Goal: Find contact information: Find contact information

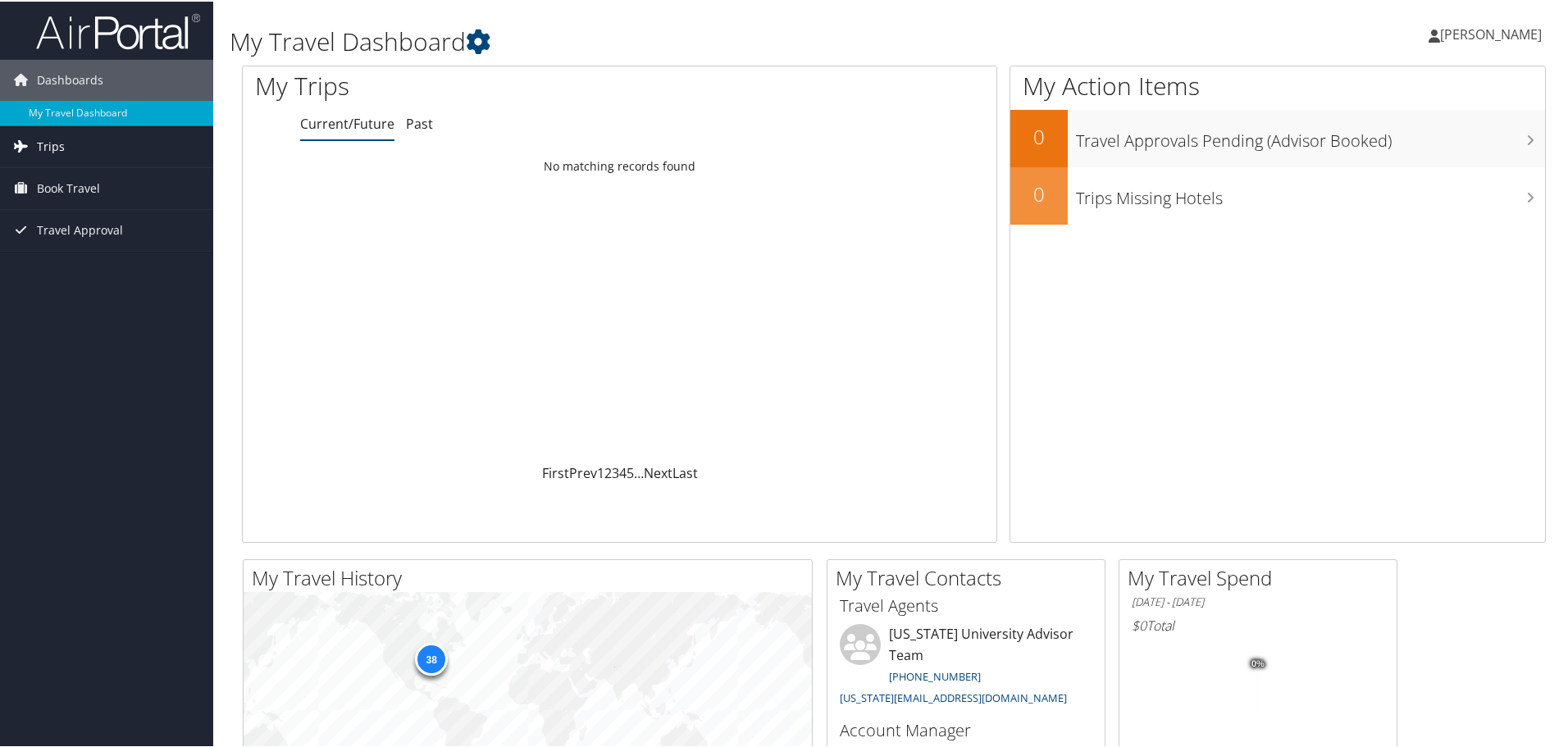
click at [53, 144] on span "Trips" at bounding box center [50, 145] width 28 height 41
click at [55, 173] on link "Current/Future Trips" at bounding box center [107, 178] width 213 height 25
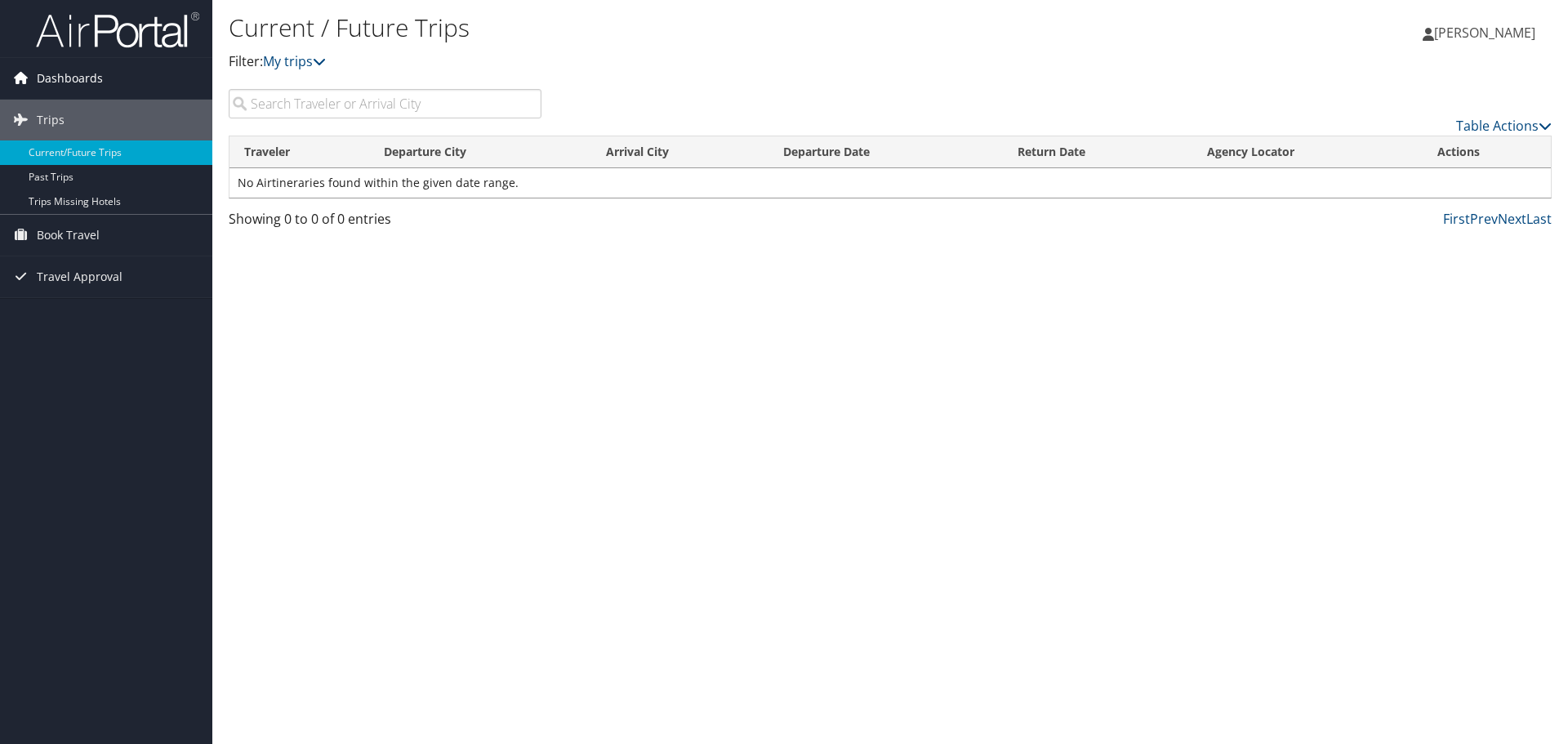
click at [72, 74] on span "Dashboards" at bounding box center [69, 78] width 66 height 41
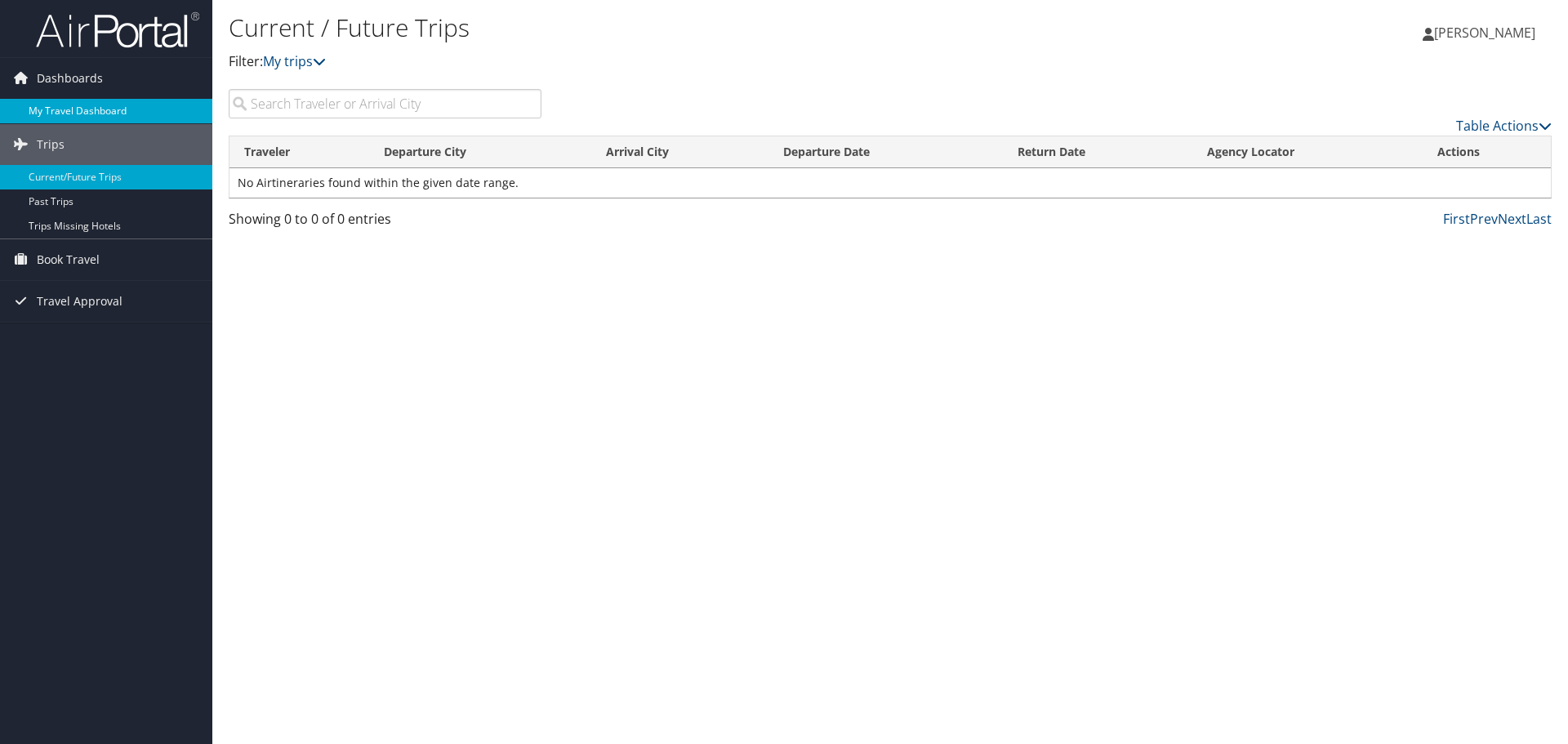
click at [71, 100] on link "My Travel Dashboard" at bounding box center [106, 111] width 213 height 25
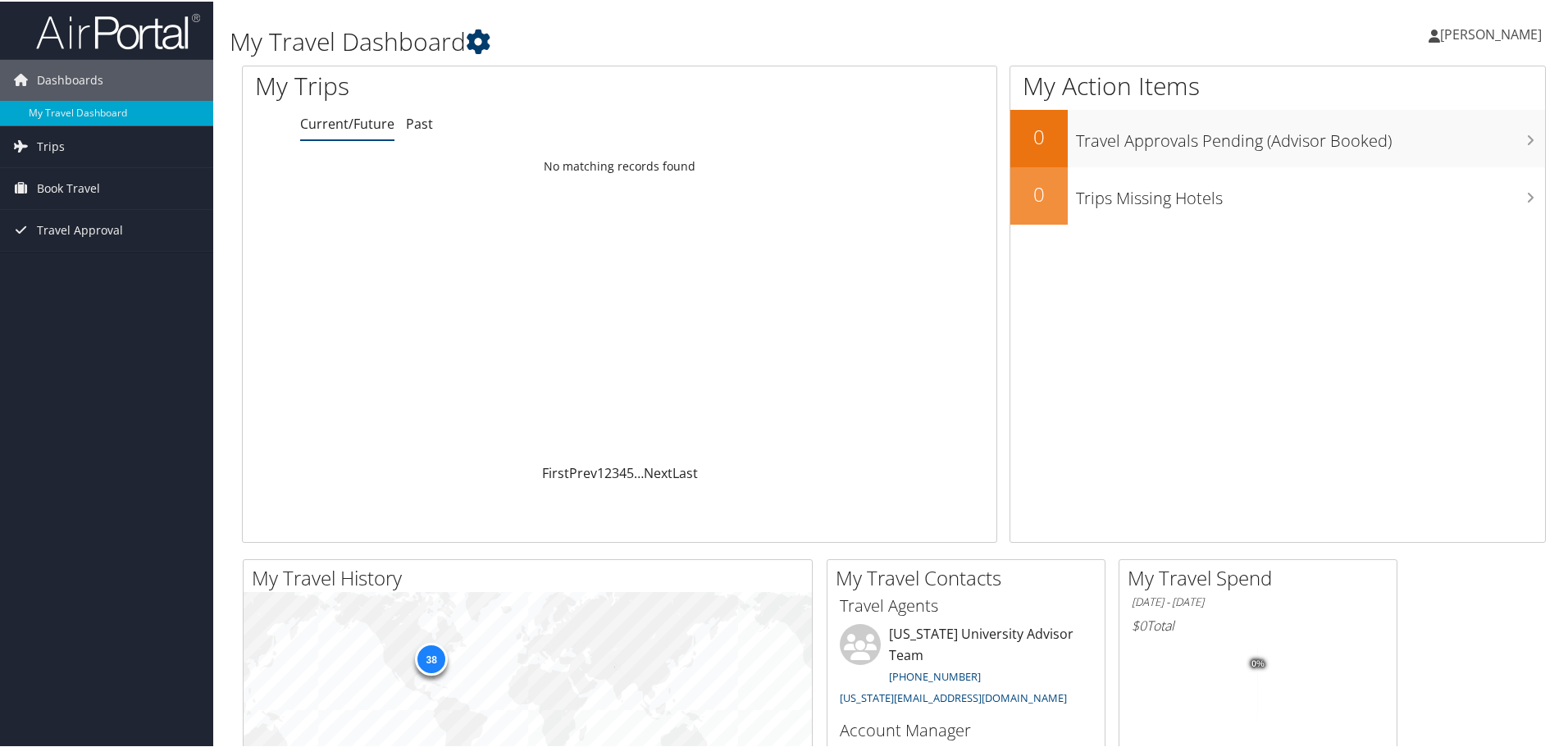
click at [481, 45] on icon at bounding box center [478, 40] width 25 height 25
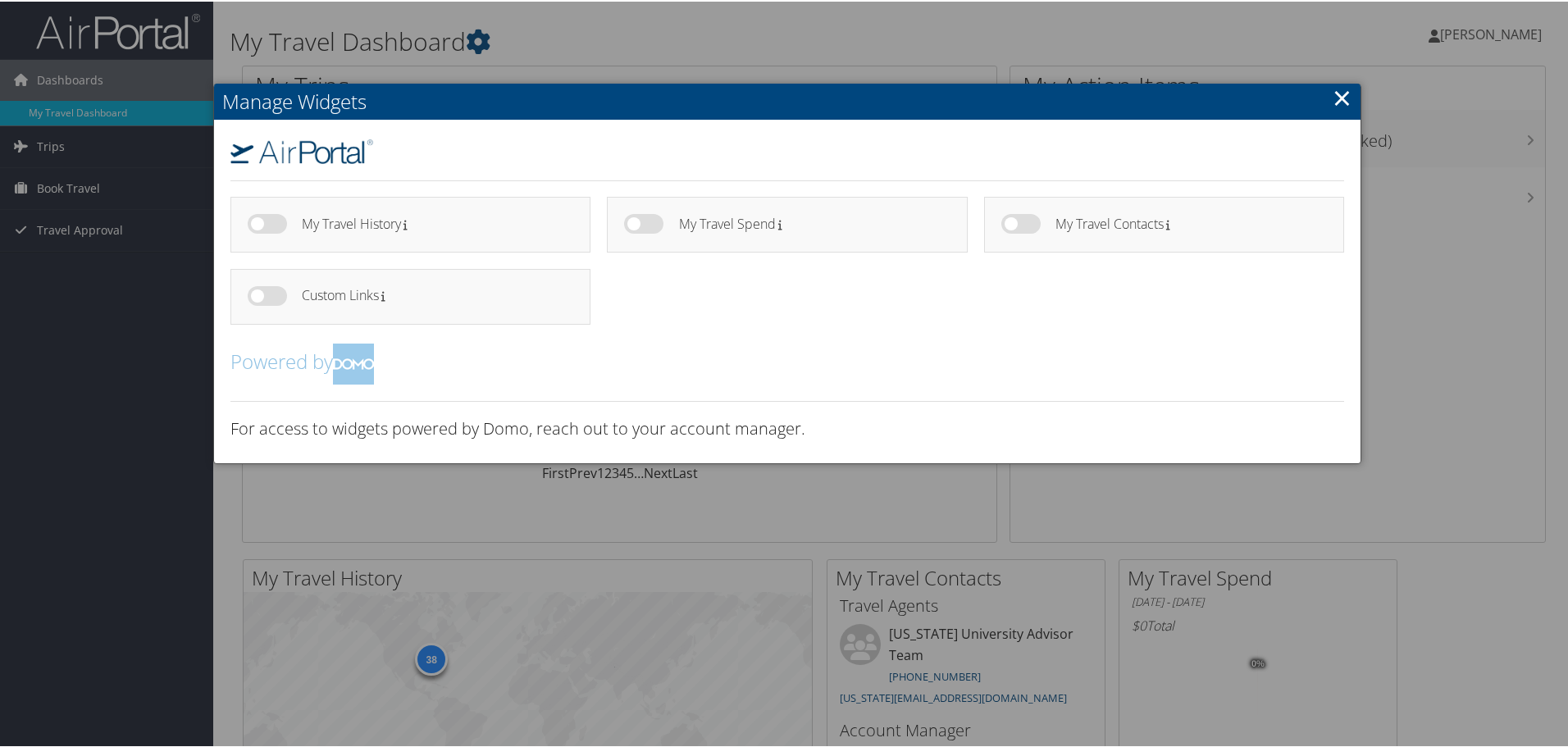
click at [1336, 93] on link "×" at bounding box center [1342, 96] width 19 height 33
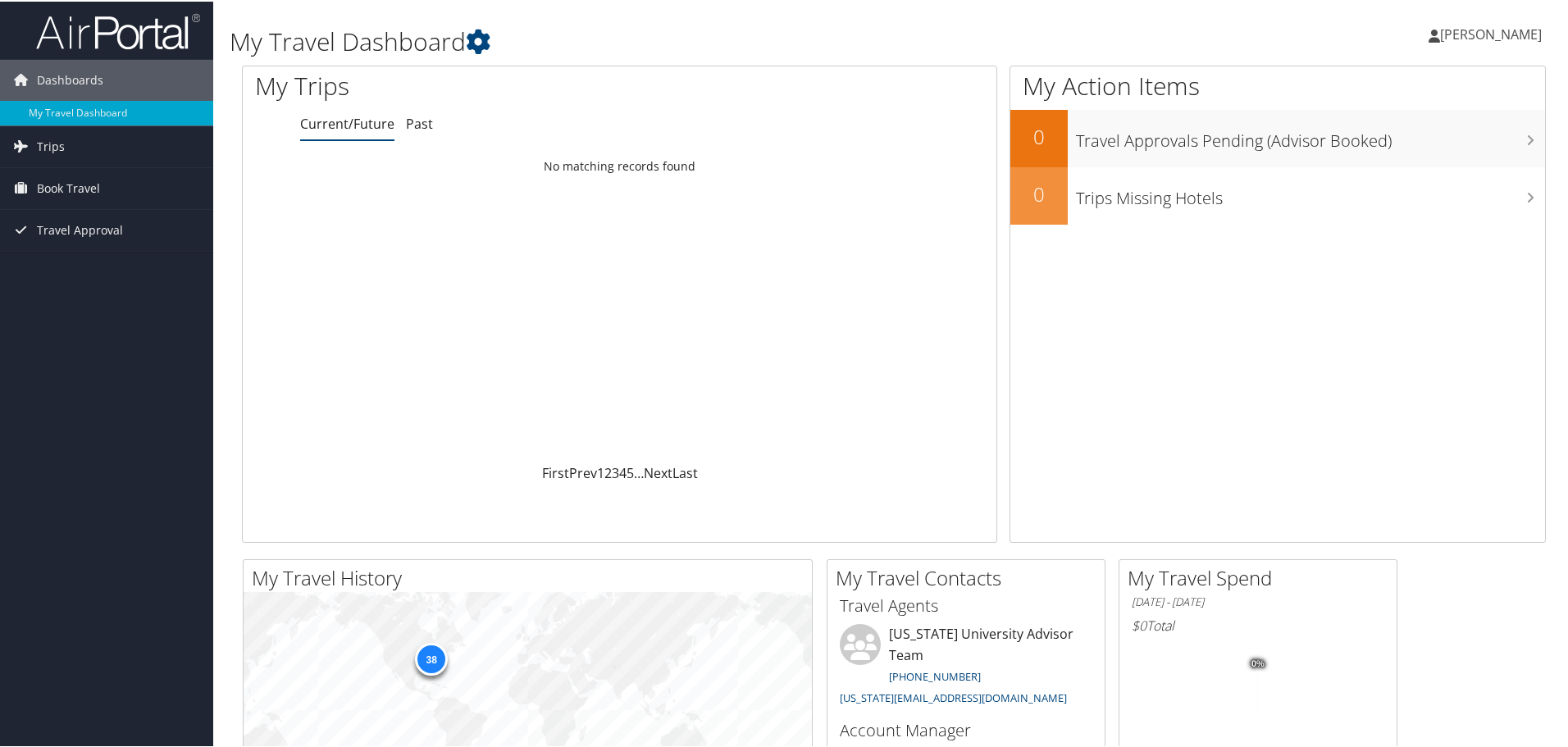
click at [1475, 35] on span "[PERSON_NAME]" at bounding box center [1490, 33] width 101 height 18
click at [1399, 150] on link "View Travel Profile" at bounding box center [1447, 146] width 182 height 28
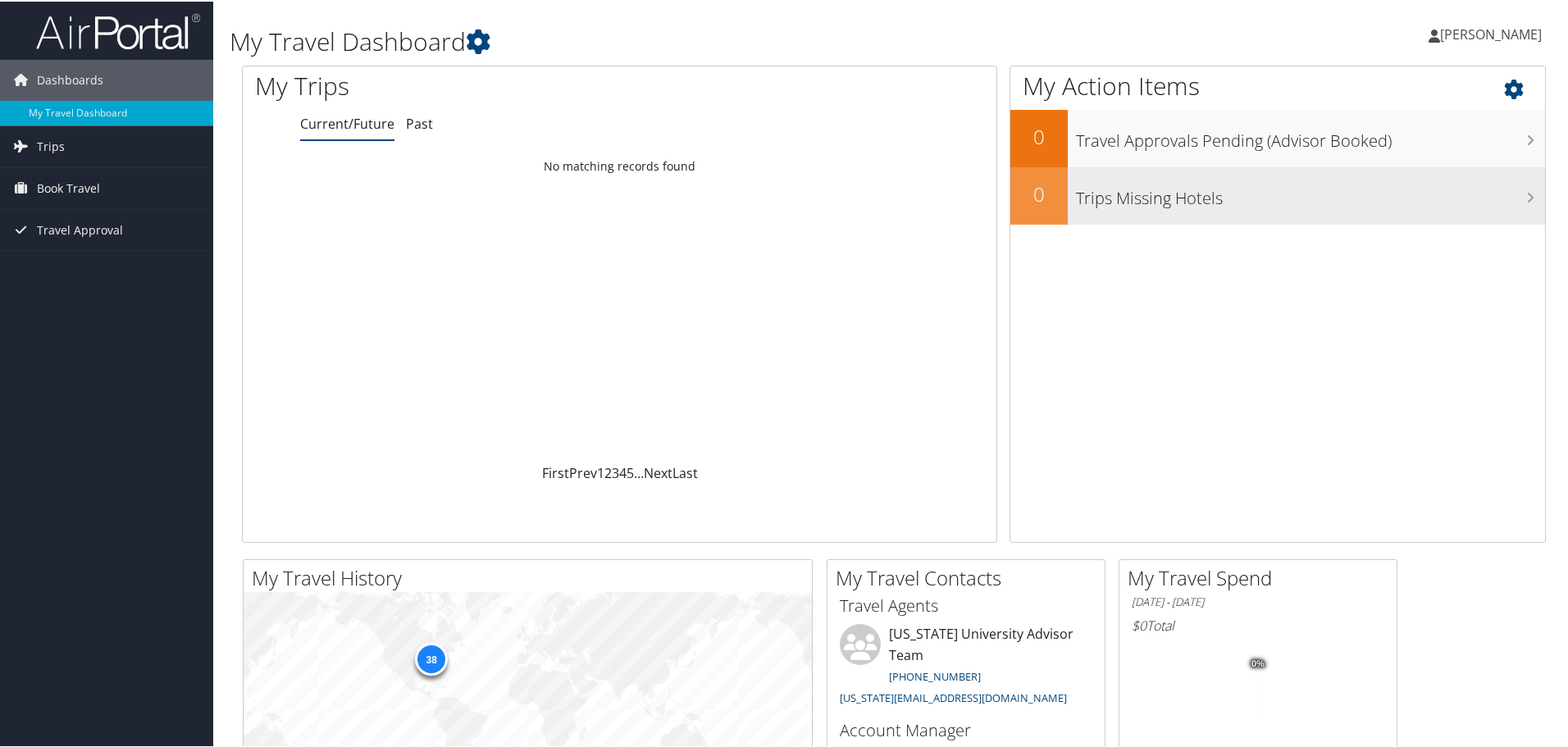
click at [1263, 210] on div "Trips Missing Hotels" at bounding box center [1306, 194] width 477 height 57
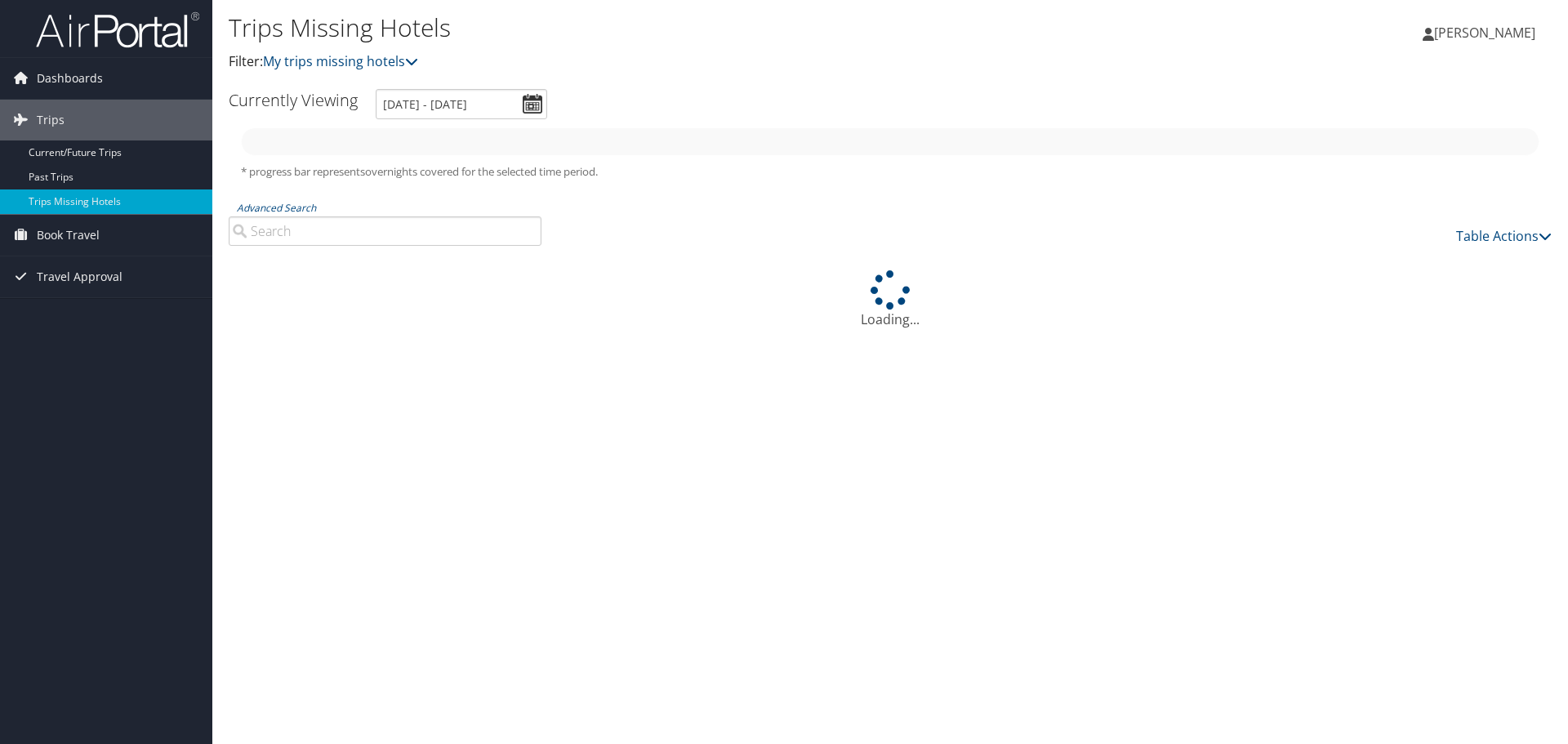
click at [27, 81] on icon at bounding box center [20, 77] width 25 height 25
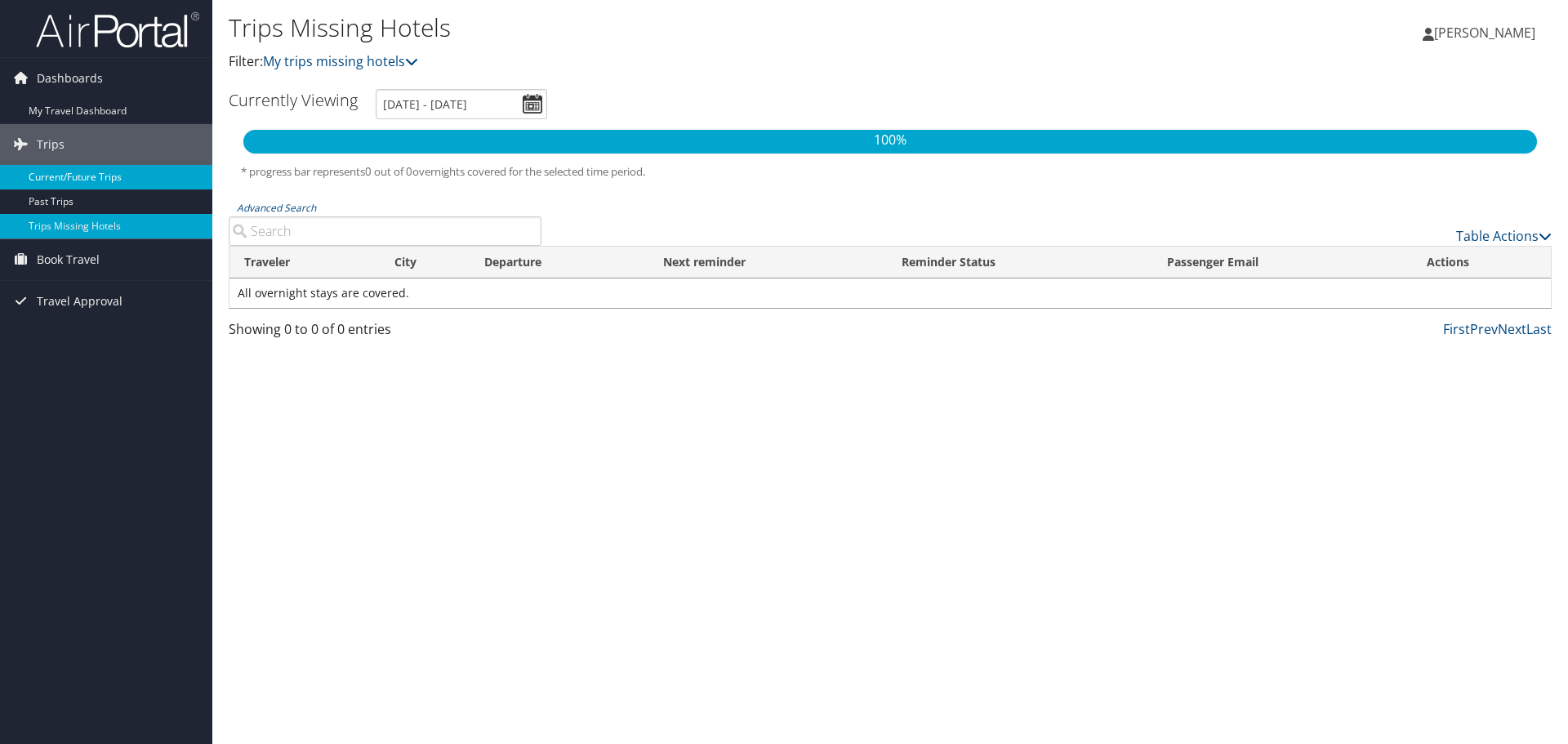
click at [45, 181] on link "Current/Future Trips" at bounding box center [106, 177] width 213 height 25
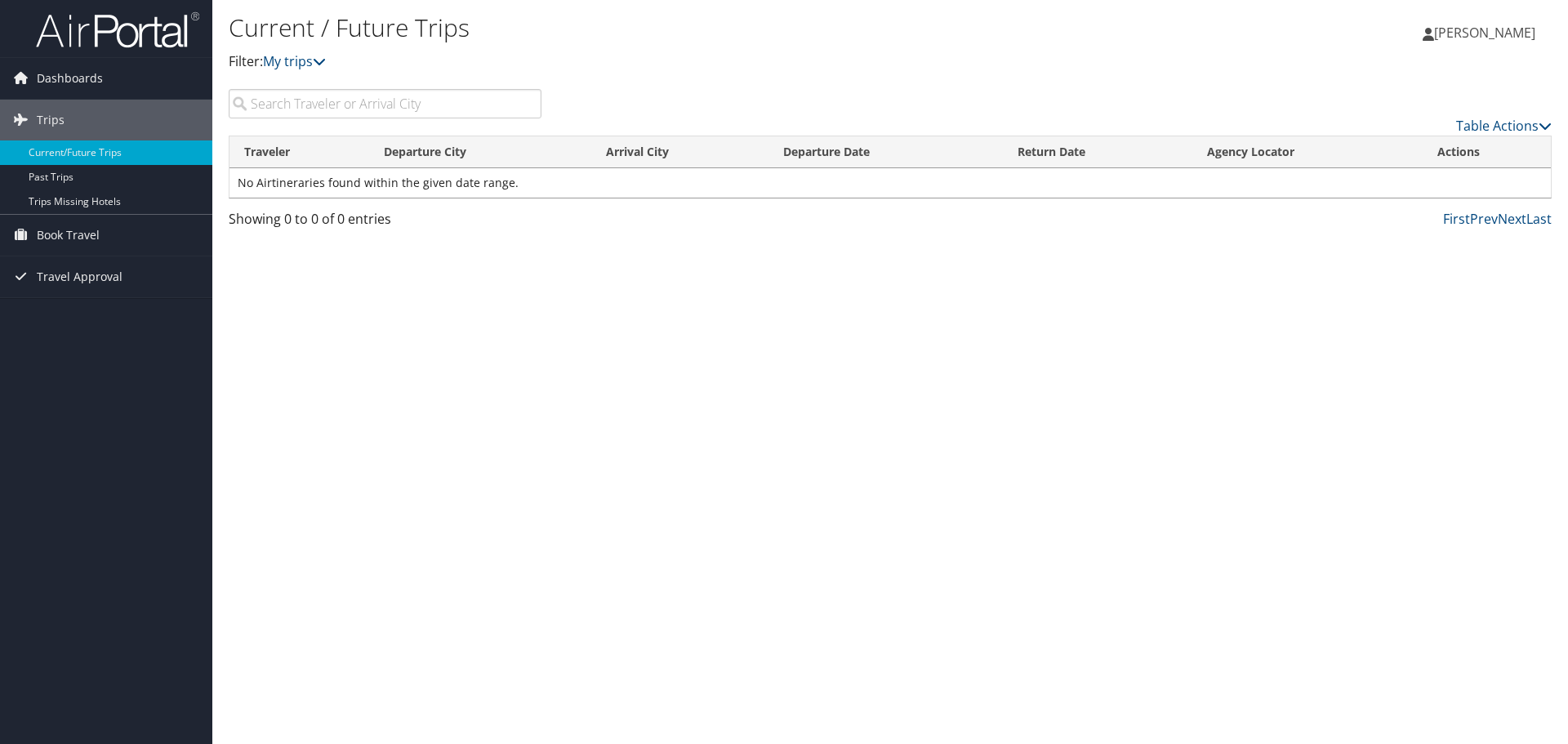
click at [1474, 36] on span "[PERSON_NAME]" at bounding box center [1484, 33] width 101 height 18
click at [1398, 116] on link "Travel Agency Contacts" at bounding box center [1444, 117] width 182 height 28
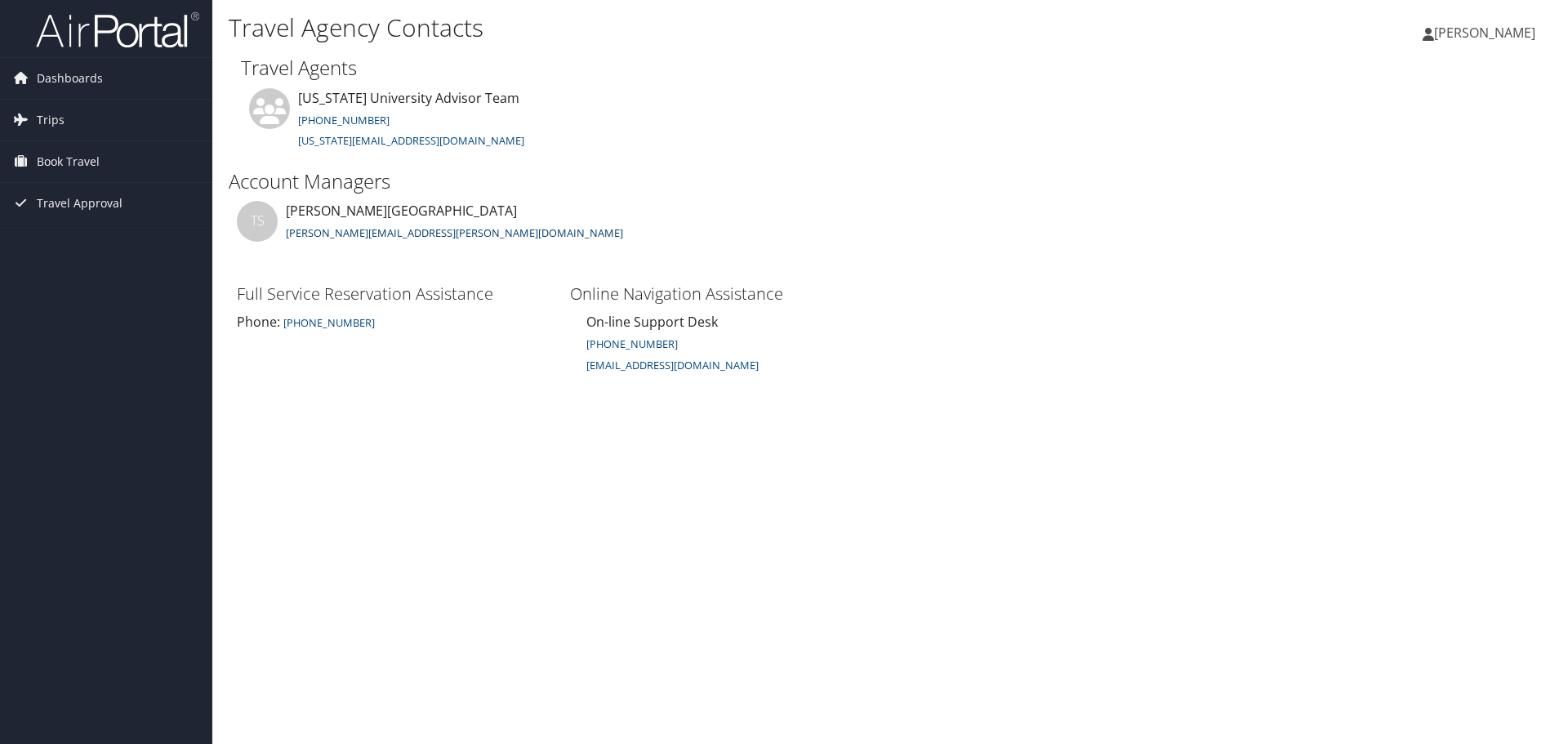
click at [368, 233] on link "[PERSON_NAME][EMAIL_ADDRESS][PERSON_NAME][DOMAIN_NAME]" at bounding box center [454, 233] width 337 height 15
